Goal: Information Seeking & Learning: Compare options

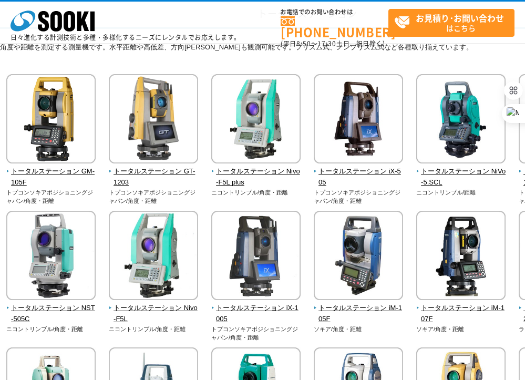
scroll to position [105, 0]
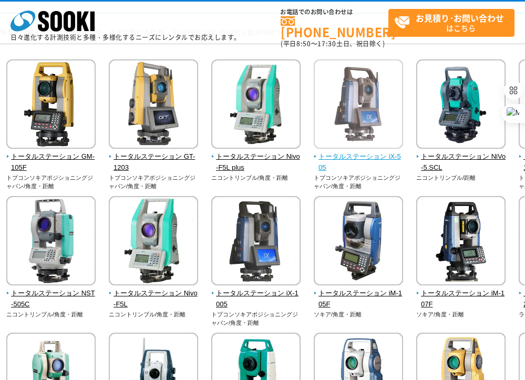
click at [395, 156] on span "トータルステーション iX-505" at bounding box center [359, 162] width 90 height 22
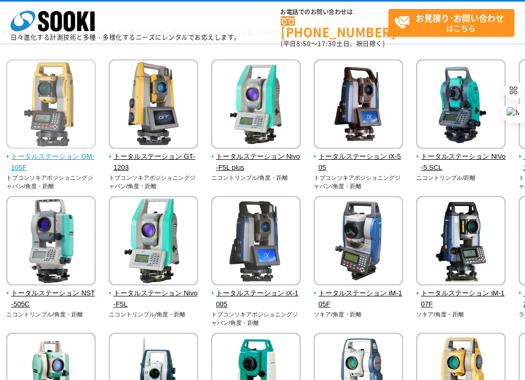
click at [81, 113] on img at bounding box center [50, 105] width 89 height 92
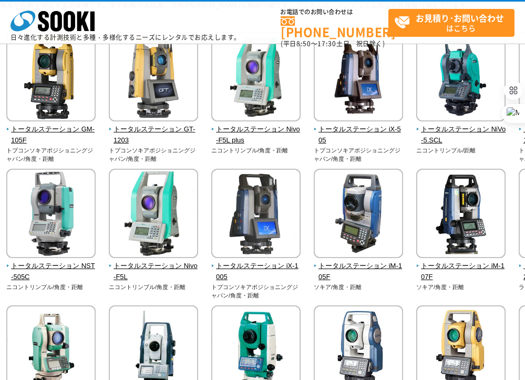
scroll to position [158, 0]
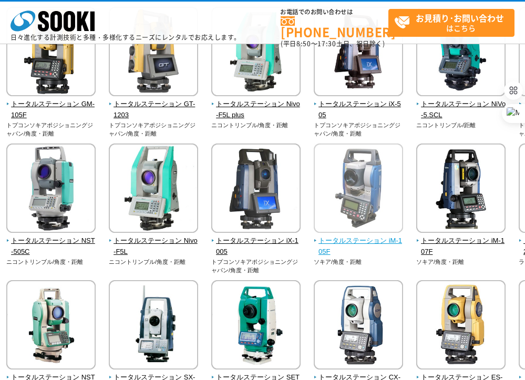
click at [375, 191] on img at bounding box center [358, 189] width 89 height 92
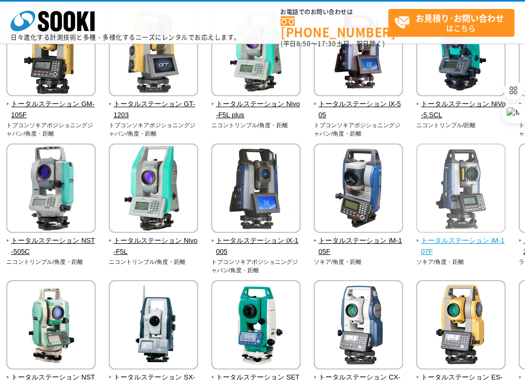
click at [471, 208] on img at bounding box center [460, 189] width 89 height 92
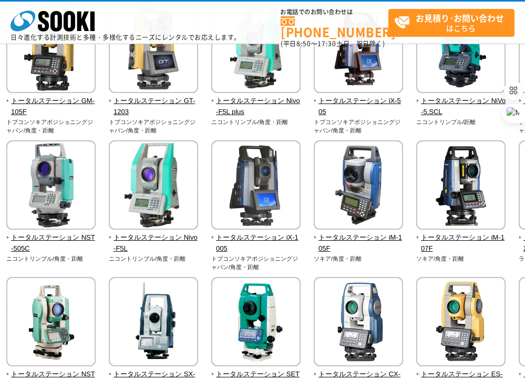
scroll to position [263, 0]
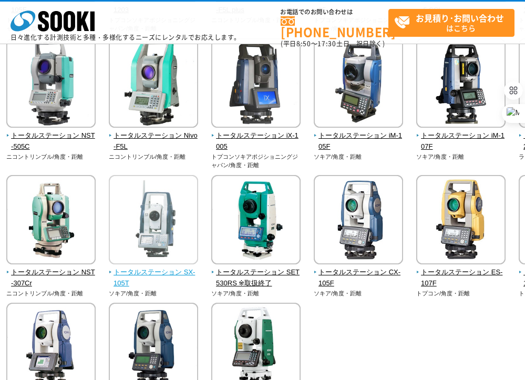
click at [149, 217] on img at bounding box center [153, 221] width 89 height 92
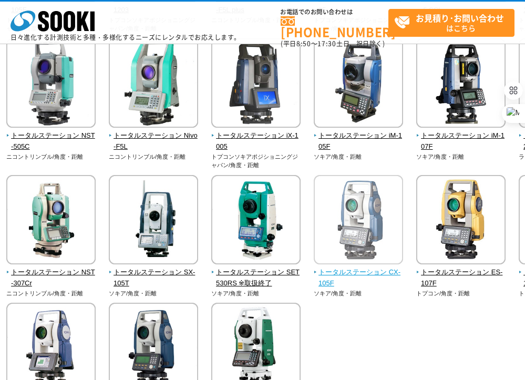
click at [379, 250] on img at bounding box center [358, 221] width 89 height 92
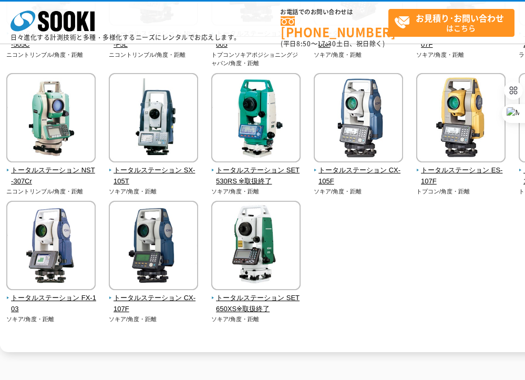
scroll to position [368, 0]
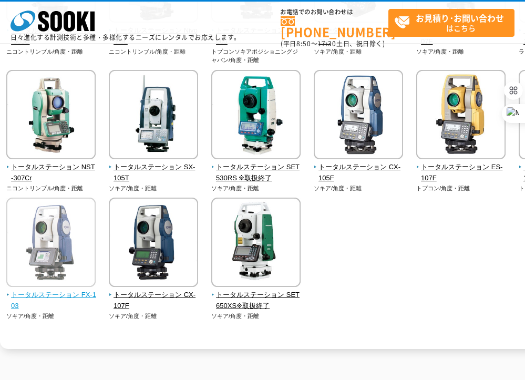
click at [62, 225] on img at bounding box center [50, 244] width 89 height 92
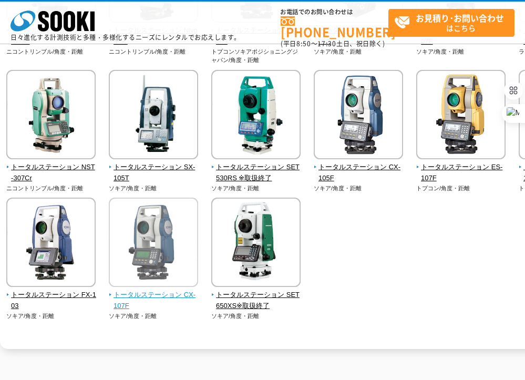
click at [173, 270] on img at bounding box center [153, 244] width 89 height 92
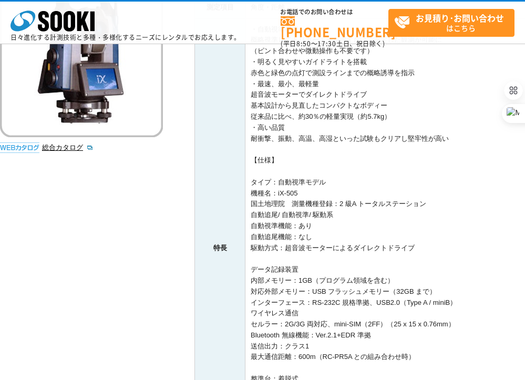
scroll to position [158, 0]
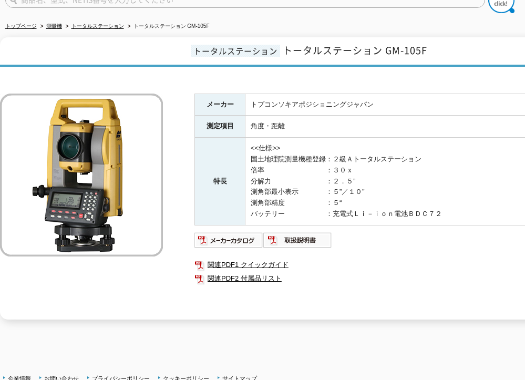
scroll to position [105, 0]
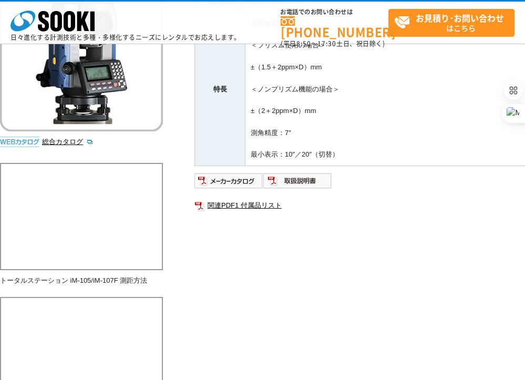
scroll to position [53, 0]
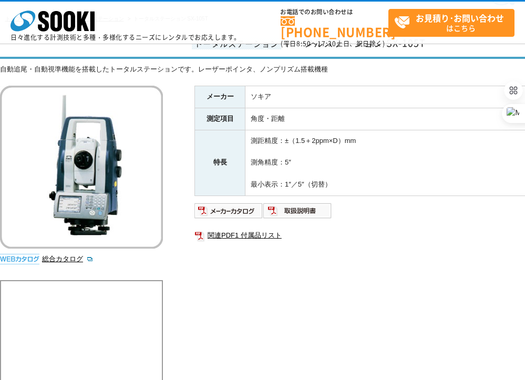
scroll to position [158, 0]
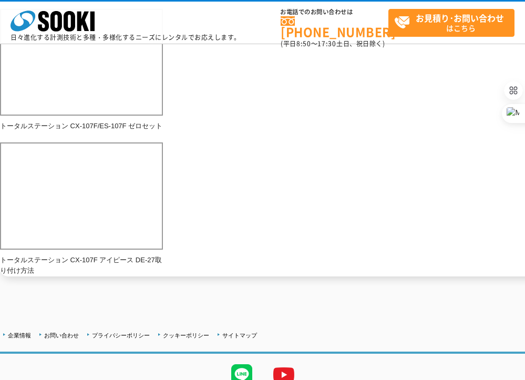
scroll to position [523, 0]
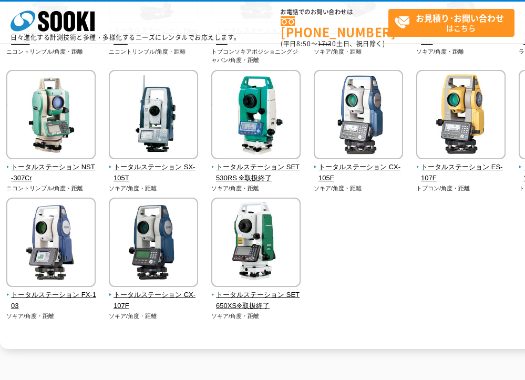
scroll to position [368, 0]
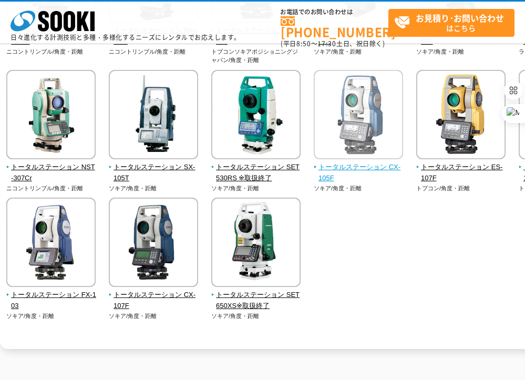
click at [361, 123] on img at bounding box center [358, 116] width 89 height 92
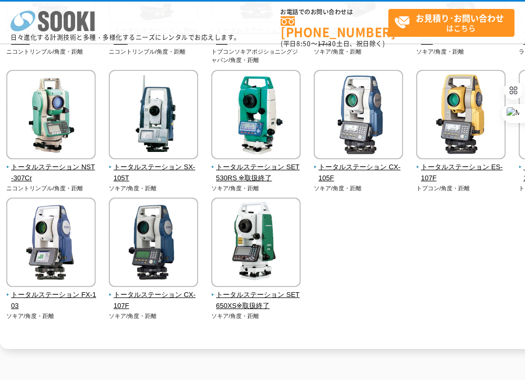
click at [77, 25] on icon "株式会社 ソーキ" at bounding box center [53, 21] width 84 height 21
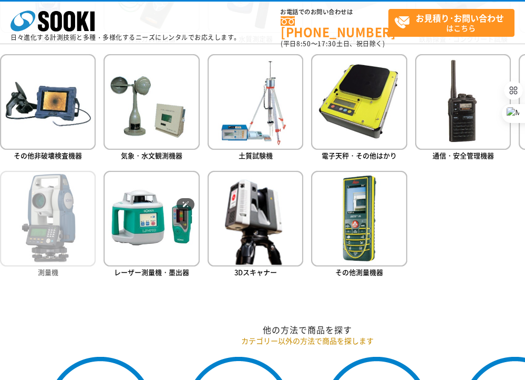
scroll to position [631, 0]
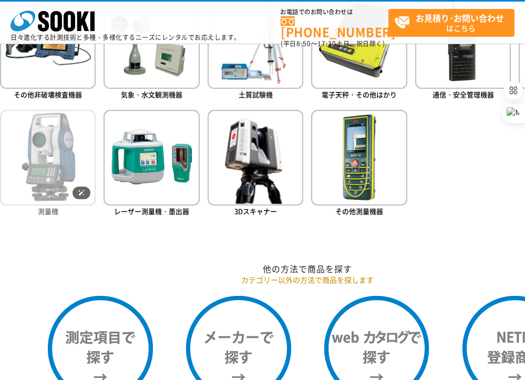
click at [47, 167] on img at bounding box center [48, 158] width 96 height 96
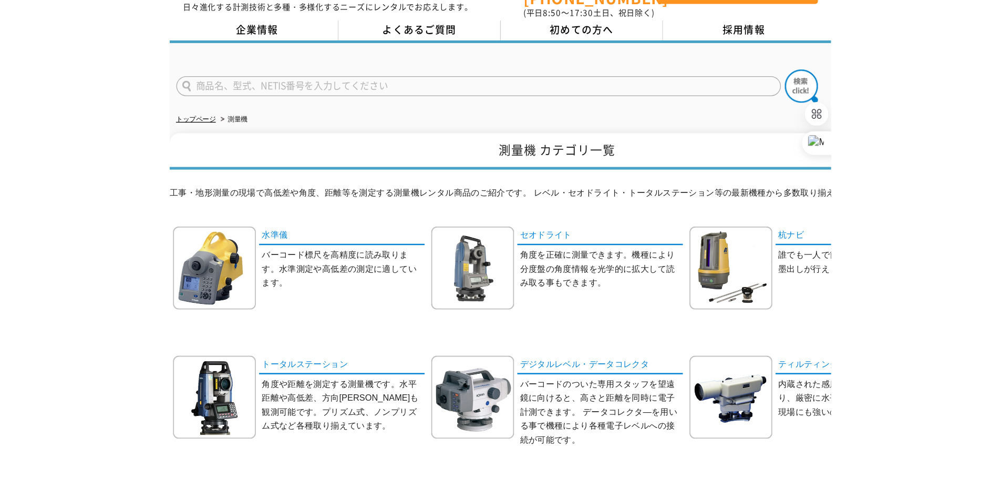
scroll to position [53, 0]
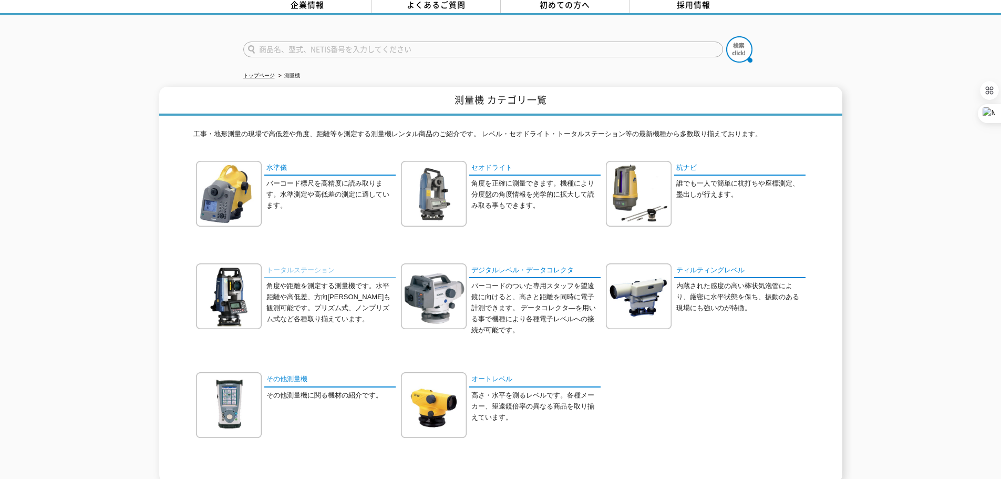
click at [310, 266] on link "トータルステーション" at bounding box center [329, 270] width 131 height 15
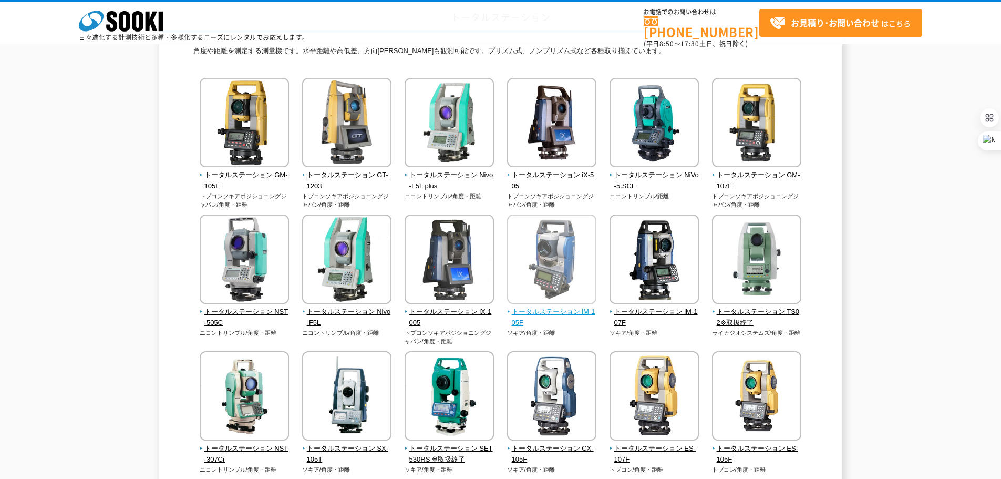
scroll to position [105, 0]
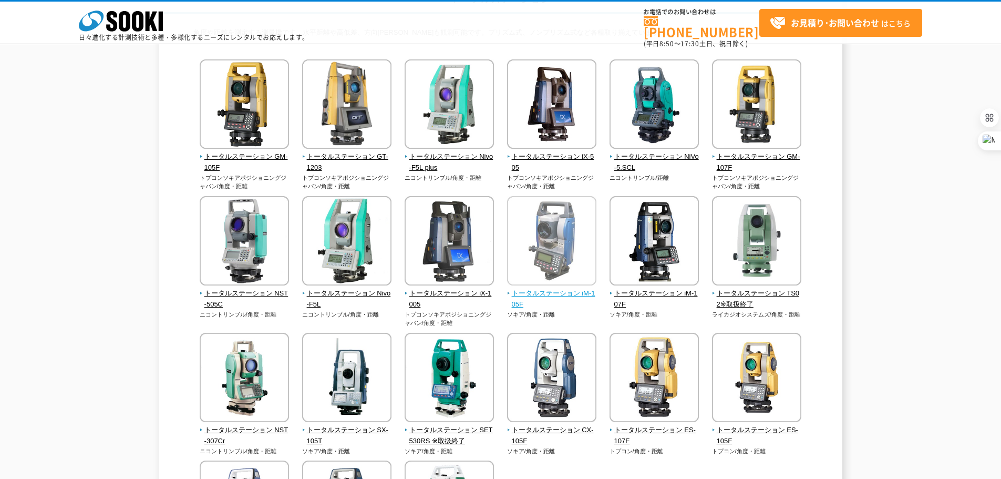
click at [569, 291] on span "トータルステーション iM-105F" at bounding box center [552, 299] width 90 height 22
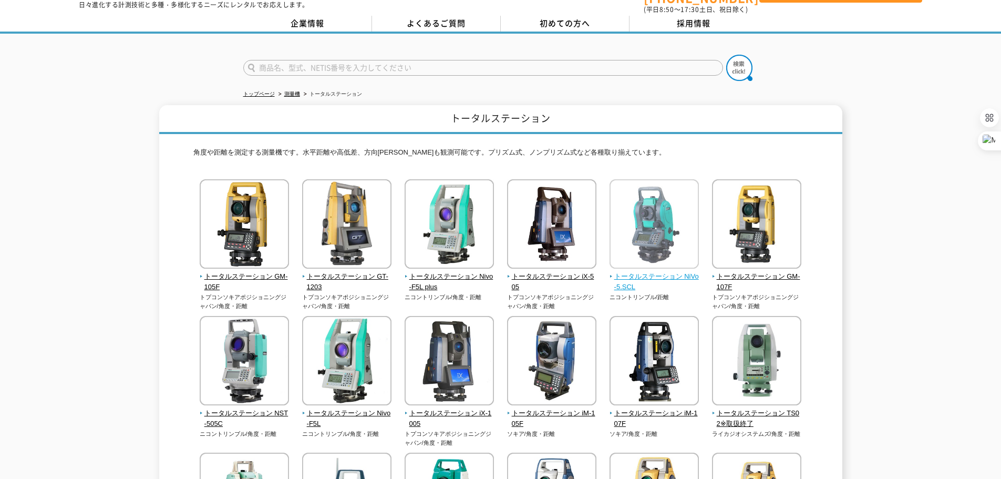
scroll to position [53, 0]
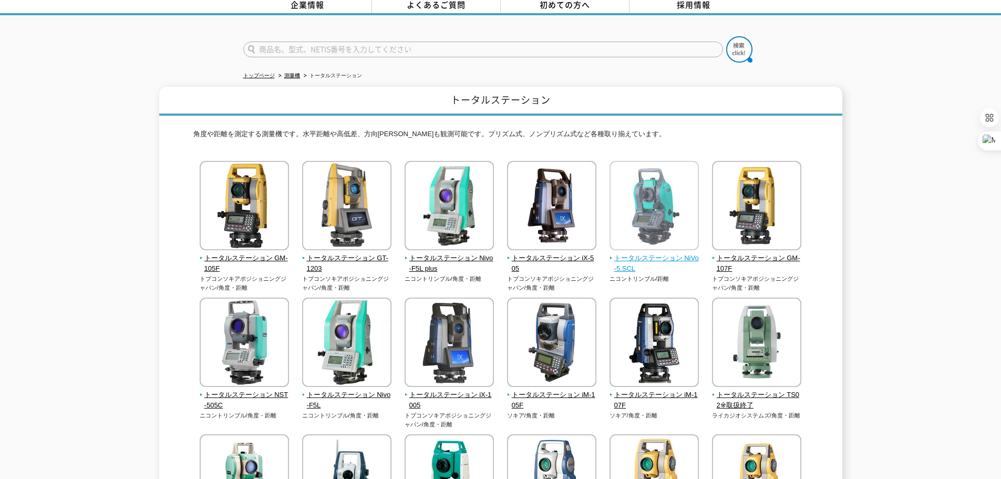
click at [682, 234] on img at bounding box center [654, 207] width 89 height 92
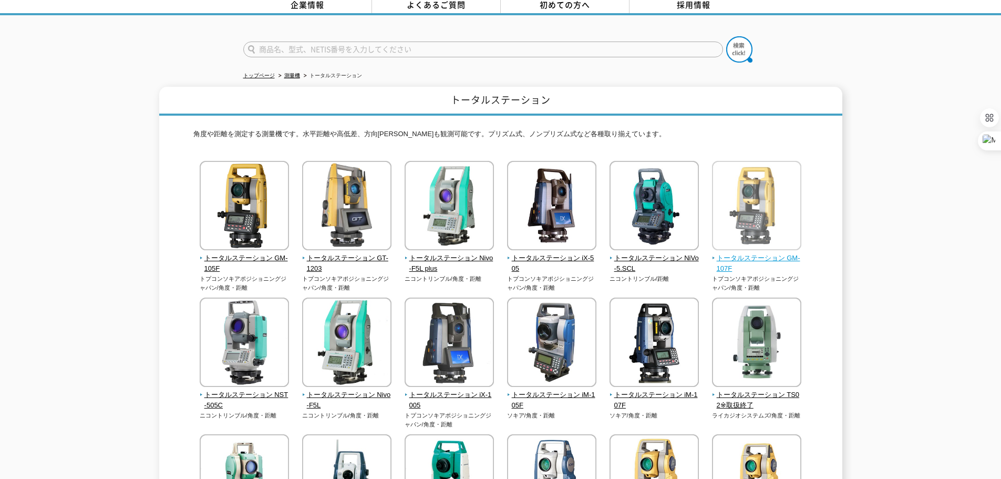
click at [754, 221] on img at bounding box center [756, 207] width 89 height 92
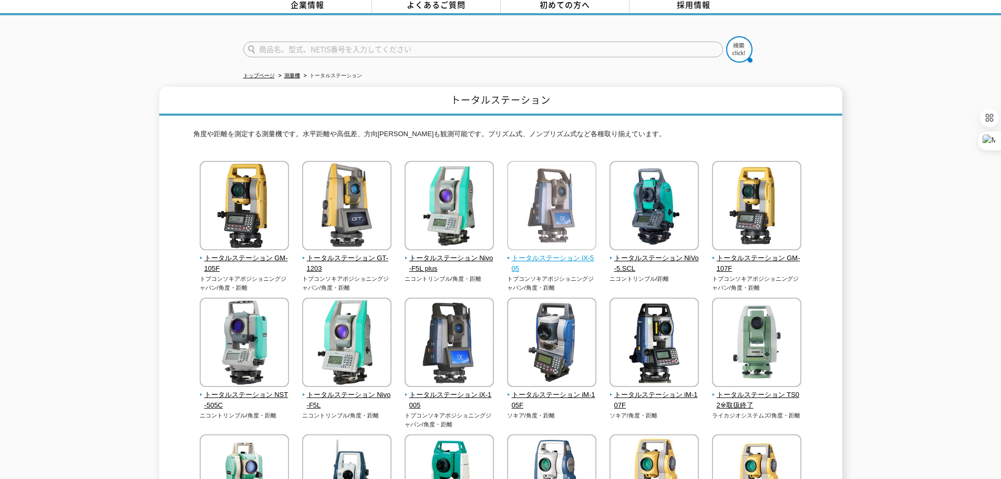
click at [542, 230] on img at bounding box center [551, 207] width 89 height 92
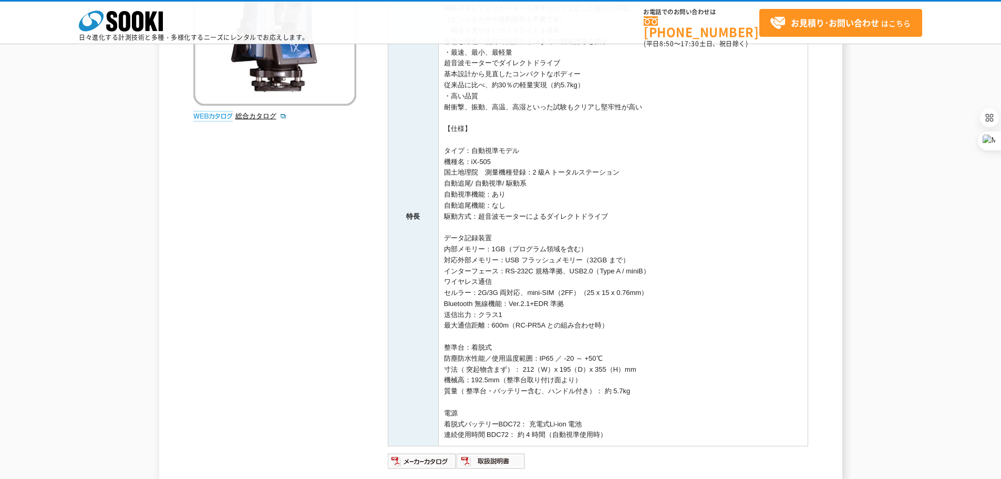
scroll to position [263, 0]
